Goal: Complete application form: Complete application form

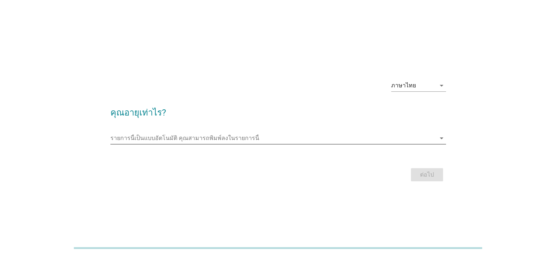
click at [238, 141] on input "รายการนี้เป็นแบบอัตโนมัติ คุณสามารถพิมพ์ลงในรายการนี้" at bounding box center [272, 138] width 325 height 12
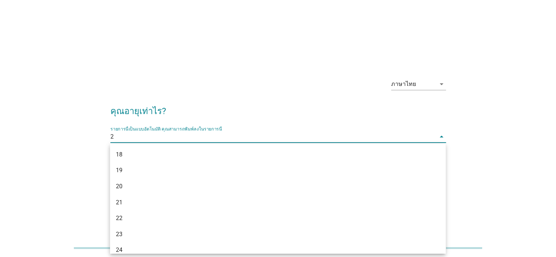
type input "29"
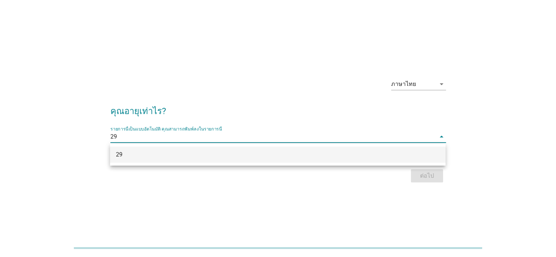
click at [256, 158] on div "29" at bounding box center [264, 154] width 297 height 9
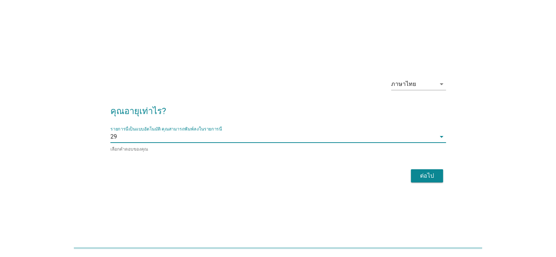
click at [427, 177] on div "ต่อไป" at bounding box center [426, 175] width 20 height 9
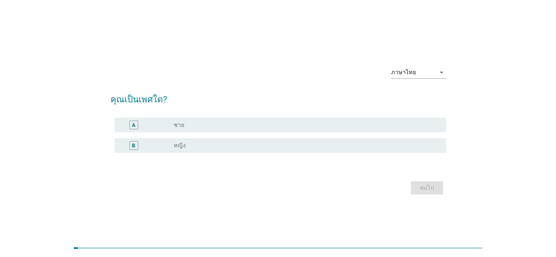
click at [209, 146] on div "radio_button_unchecked หญิง" at bounding box center [304, 145] width 260 height 7
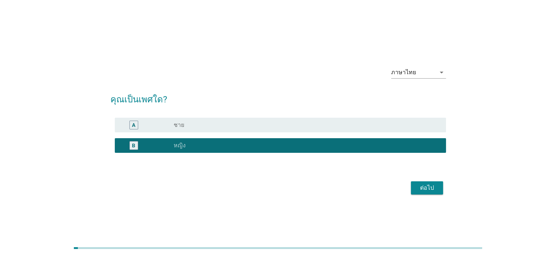
click at [420, 186] on div "ต่อไป" at bounding box center [426, 187] width 20 height 9
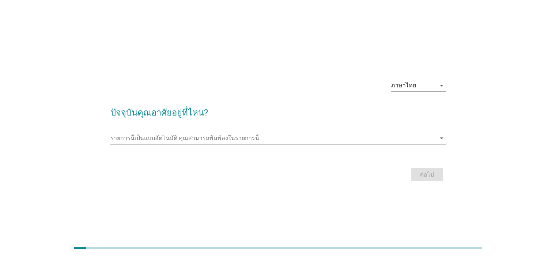
click at [253, 136] on input "รายการนี้เป็นแบบอัตโนมัติ คุณสามารถพิมพ์ลงในรายการนี้" at bounding box center [272, 138] width 325 height 12
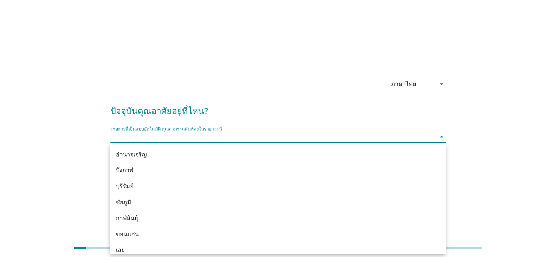
type input "d"
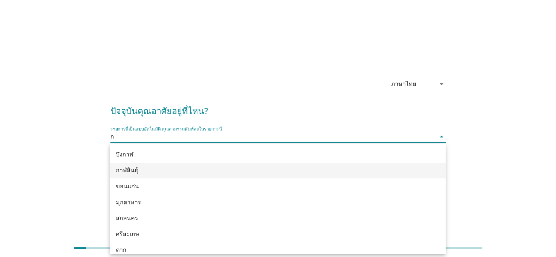
type input "กร"
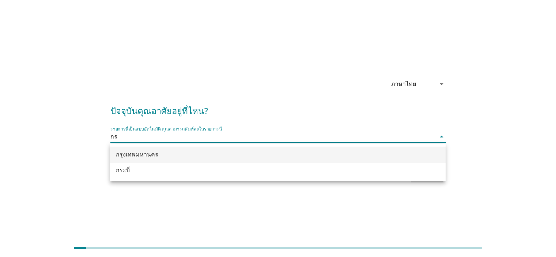
click at [203, 155] on div "กรุงเทพมหานคร" at bounding box center [264, 154] width 297 height 9
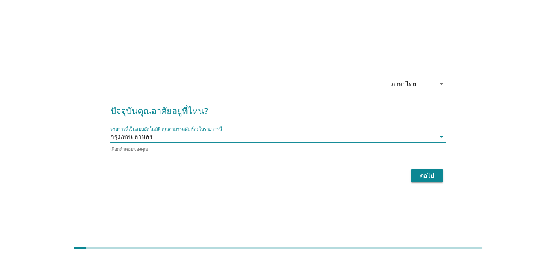
click at [425, 172] on div "ต่อไป" at bounding box center [426, 175] width 20 height 9
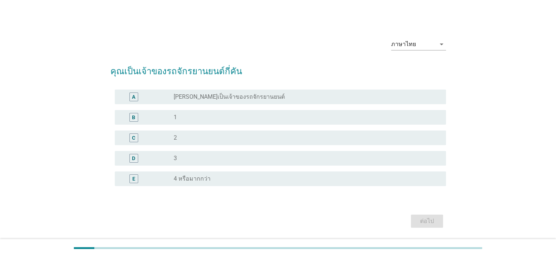
click at [204, 117] on div "radio_button_unchecked 1" at bounding box center [304, 117] width 260 height 7
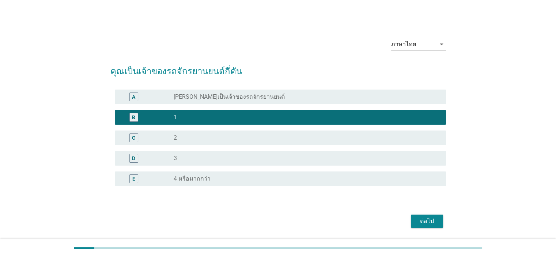
click at [419, 222] on div "ต่อไป" at bounding box center [426, 221] width 20 height 9
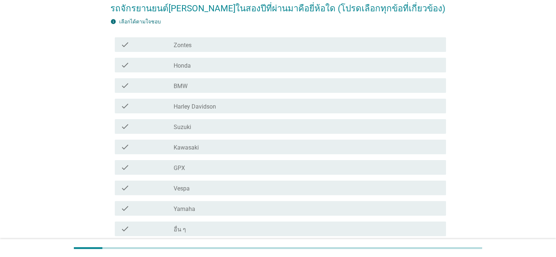
scroll to position [73, 0]
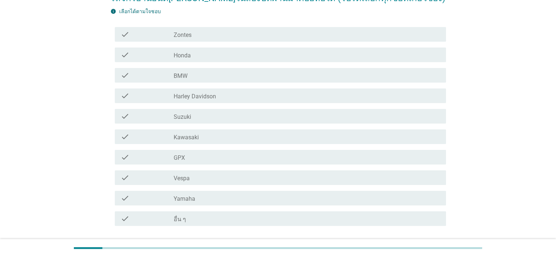
click at [201, 199] on div "check_box_outline_blank Yamaha" at bounding box center [307, 198] width 266 height 9
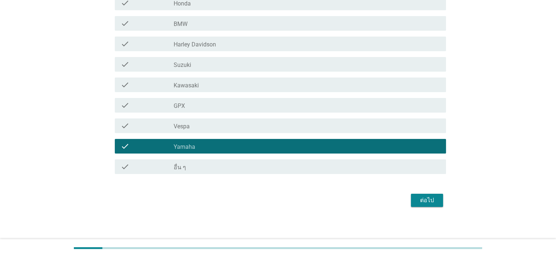
scroll to position [127, 0]
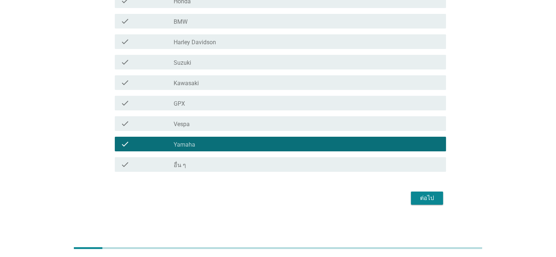
click at [434, 198] on div "ต่อไป" at bounding box center [426, 198] width 20 height 9
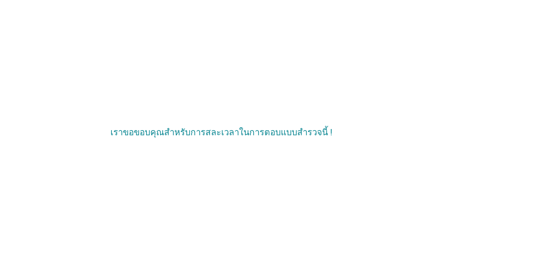
scroll to position [0, 0]
